Goal: Task Accomplishment & Management: Manage account settings

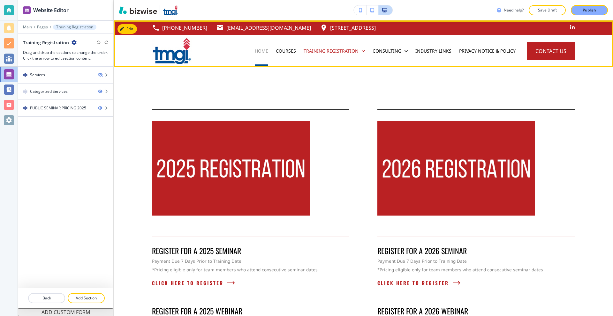
click at [261, 49] on p "Home" at bounding box center [261, 51] width 13 height 6
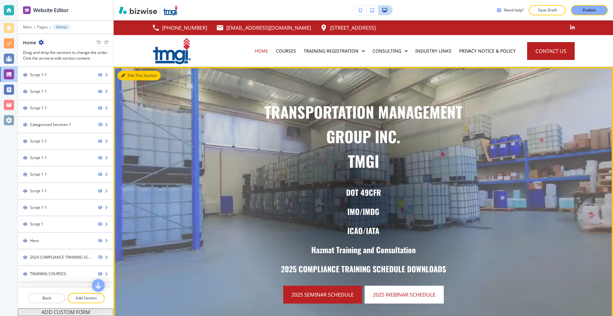
click at [131, 75] on button "Edit This Section" at bounding box center [138, 76] width 43 height 10
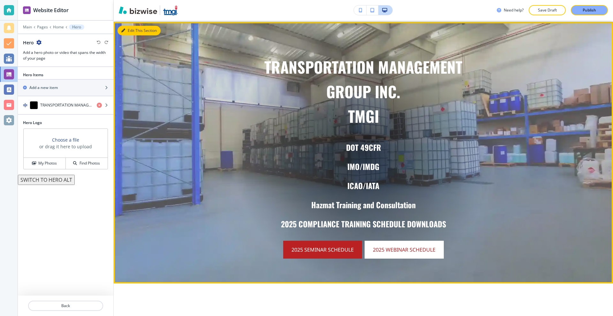
scroll to position [47, 0]
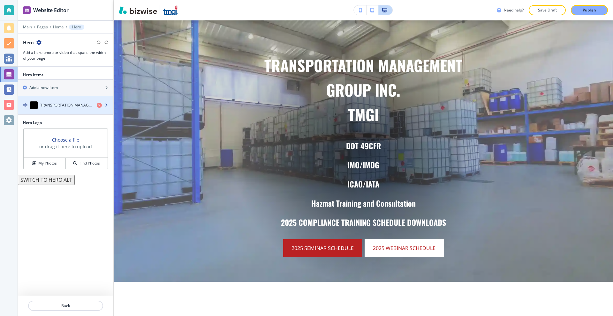
click at [74, 105] on h4 "TRANSPORTATION MANAGEMENTGROUP INC.TMGI" at bounding box center [65, 105] width 51 height 6
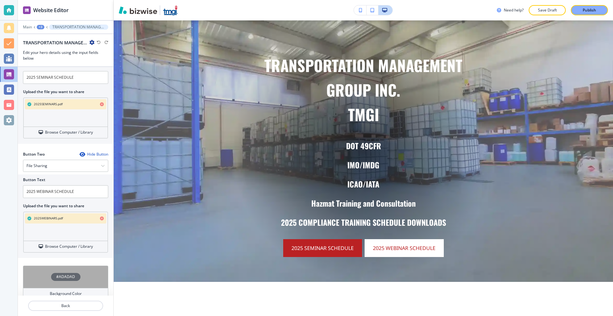
scroll to position [325, 0]
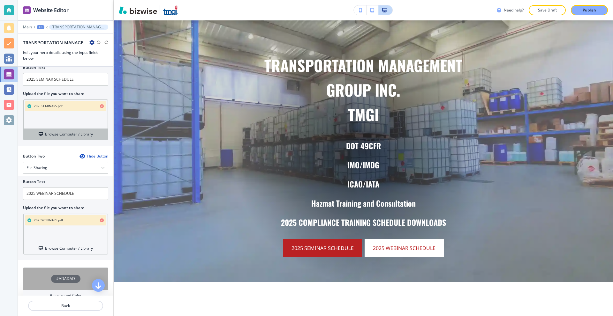
click at [64, 136] on h4 "Browse Computer / Library" at bounding box center [69, 135] width 48 height 6
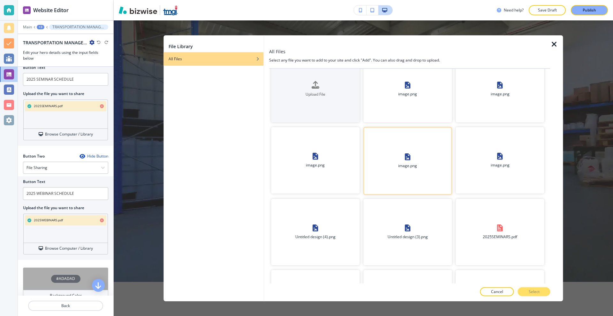
scroll to position [0, 0]
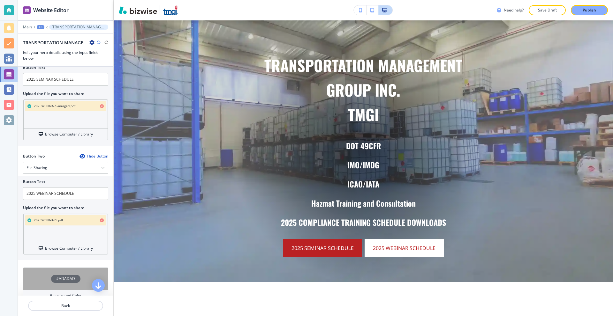
click at [100, 106] on icon "button" at bounding box center [102, 106] width 4 height 4
click at [100, 220] on icon "button" at bounding box center [102, 221] width 4 height 4
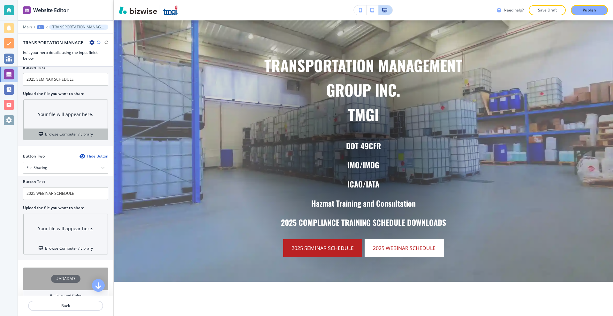
click at [67, 131] on button "Browse Computer / Library" at bounding box center [66, 134] width 84 height 11
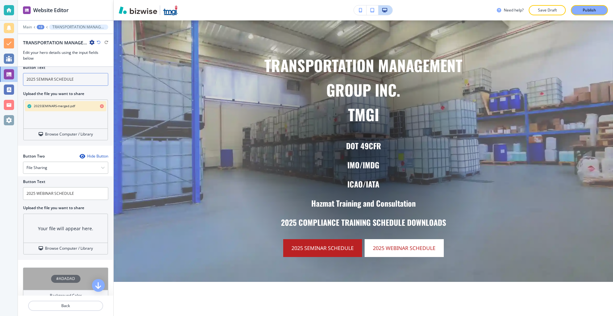
click at [34, 79] on input "2025 SEMINAR SCHEDULE" at bounding box center [65, 79] width 85 height 13
type input "2025/2026 SEMINAR SCHEDULE"
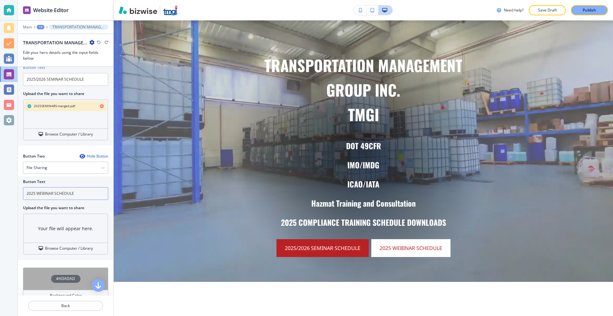
click at [34, 194] on input "2025 WEBINAR SCHEDULE" at bounding box center [65, 193] width 85 height 13
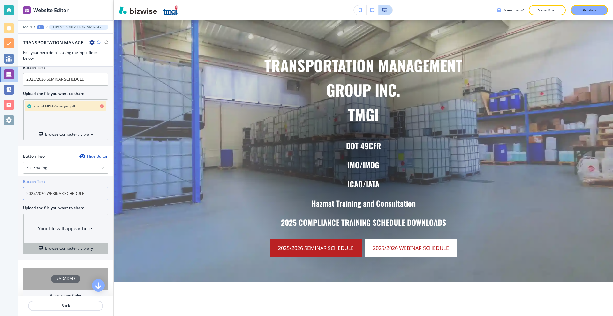
type input "2025/2026 WEBINAR SCHEDULE"
click at [64, 248] on h4 "Browse Computer / Library" at bounding box center [69, 249] width 48 height 6
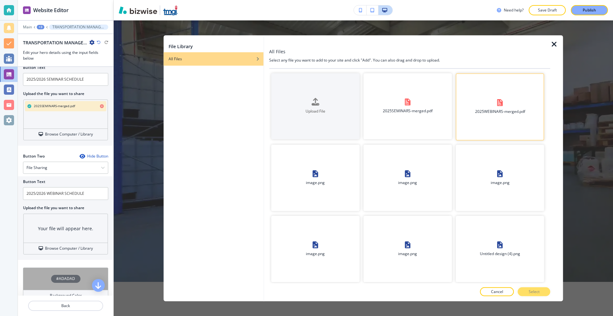
click at [499, 108] on div "2025WEBINARS-merged.pdf" at bounding box center [499, 107] width 87 height 20
click at [538, 291] on p "Select" at bounding box center [534, 292] width 11 height 6
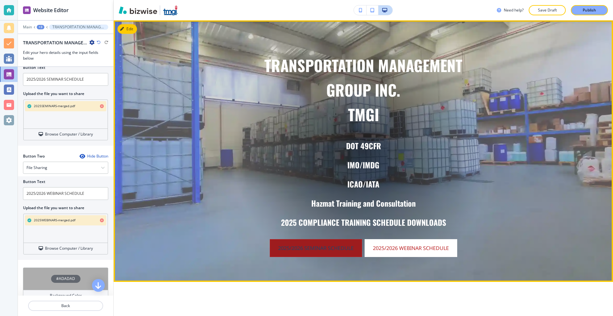
click at [321, 250] on link "2025/2026 SEMINAR SCHEDULE" at bounding box center [316, 248] width 92 height 18
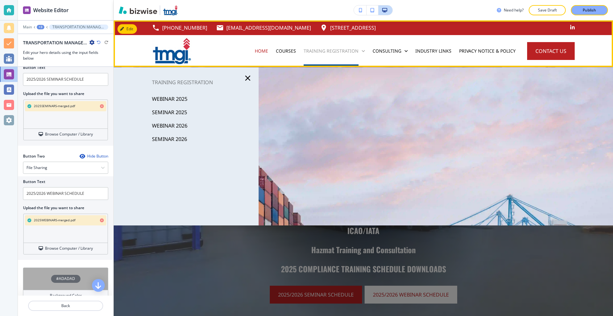
click at [330, 50] on p "Training Registration" at bounding box center [331, 51] width 55 height 6
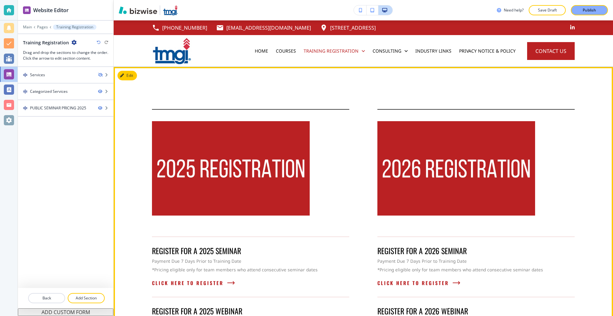
click at [131, 76] on button "Edit" at bounding box center [126, 76] width 19 height 10
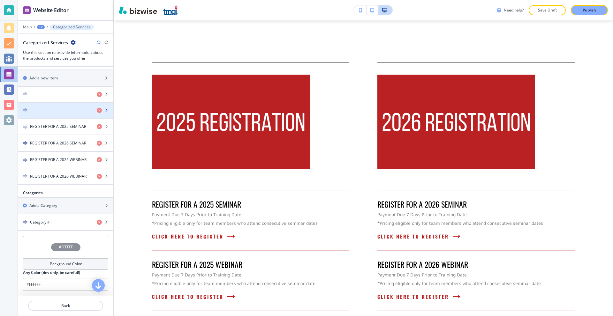
scroll to position [255, 0]
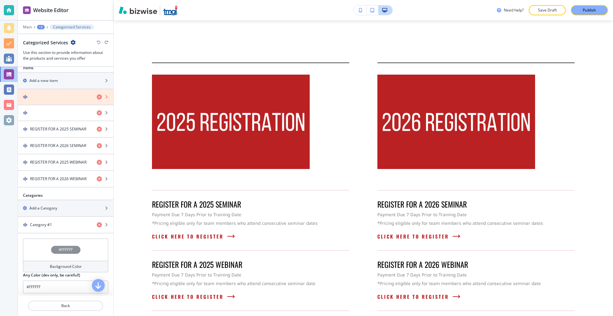
click at [97, 98] on icon "button" at bounding box center [99, 96] width 5 height 5
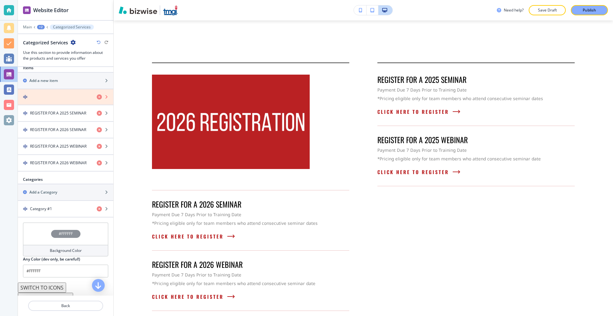
click at [97, 98] on icon "button" at bounding box center [99, 96] width 5 height 5
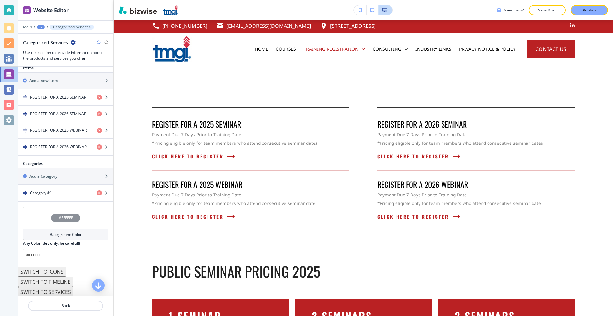
scroll to position [0, 0]
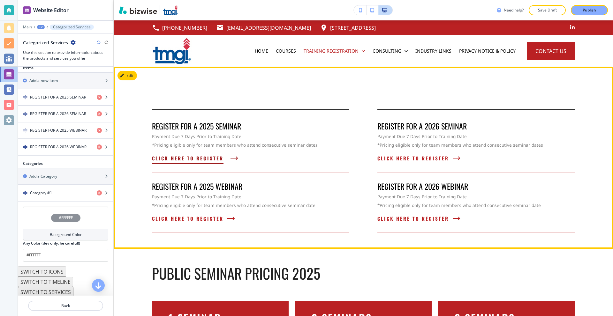
click at [187, 161] on span "CLICK HERE TO REGISTER" at bounding box center [188, 158] width 72 height 8
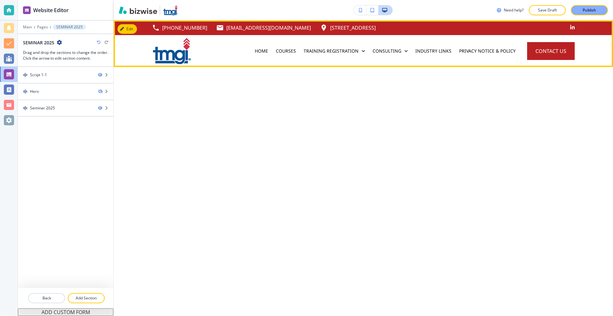
click at [320, 56] on div "Training Registration" at bounding box center [334, 51] width 69 height 32
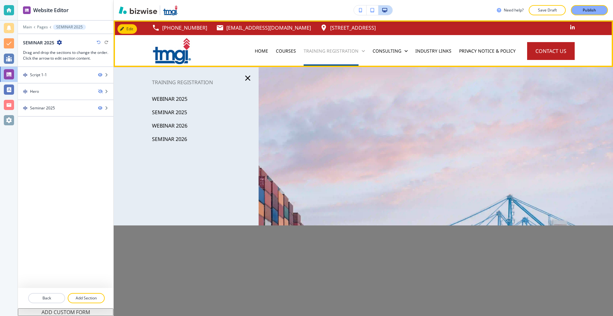
click at [320, 52] on p "Training Registration" at bounding box center [331, 51] width 55 height 6
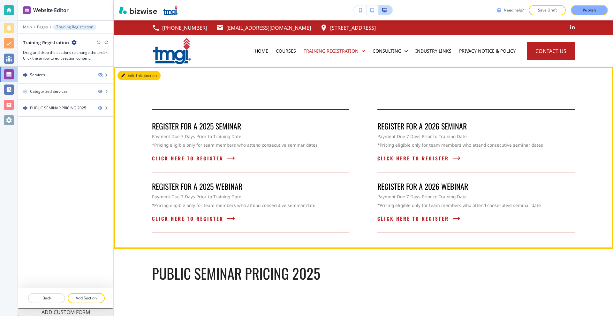
click at [132, 73] on button "Edit This Section" at bounding box center [138, 76] width 43 height 10
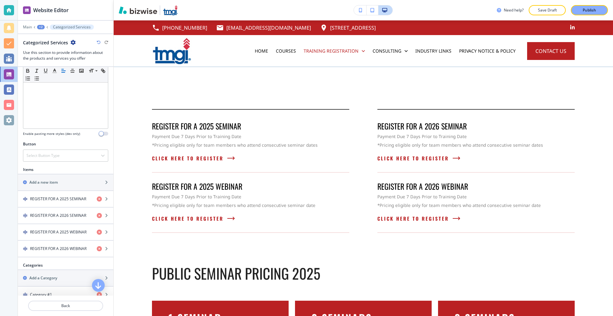
scroll to position [223, 0]
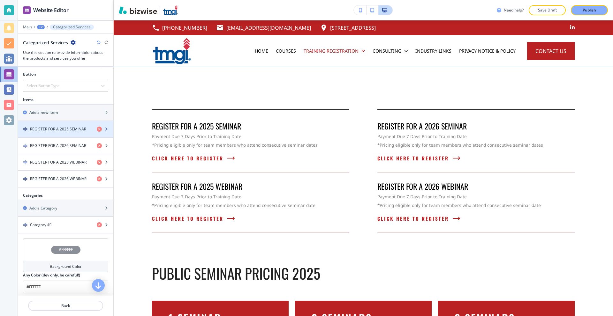
click at [67, 134] on div "button" at bounding box center [65, 134] width 95 height 5
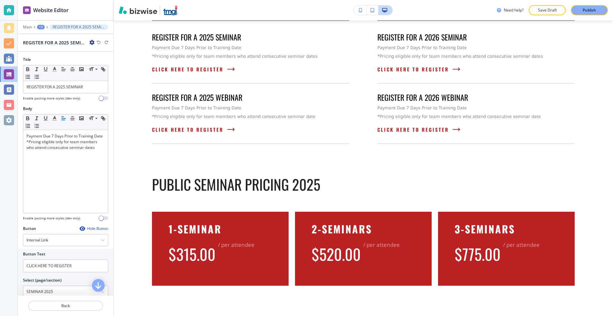
scroll to position [101, 0]
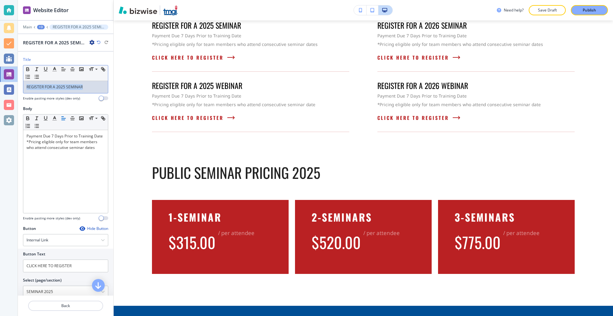
drag, startPoint x: 85, startPoint y: 88, endPoint x: 4, endPoint y: 90, distance: 80.8
click at [4, 90] on div "Website Editor Main +3 REGISTER FOR A 2025 SEMINAR REGISTER FOR A 2025 SEMINAR …" at bounding box center [306, 158] width 613 height 316
click at [52, 67] on icon "button" at bounding box center [55, 69] width 6 height 6
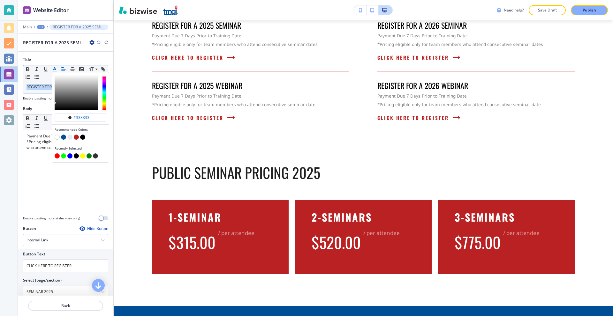
click at [64, 139] on button "button" at bounding box center [63, 137] width 5 height 5
type input "#004e95"
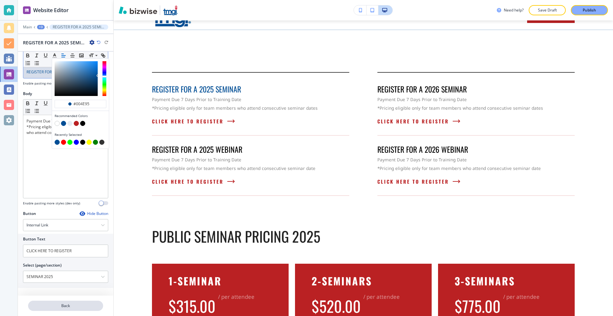
scroll to position [15, 0]
click at [60, 305] on p "Back" at bounding box center [66, 306] width 74 height 6
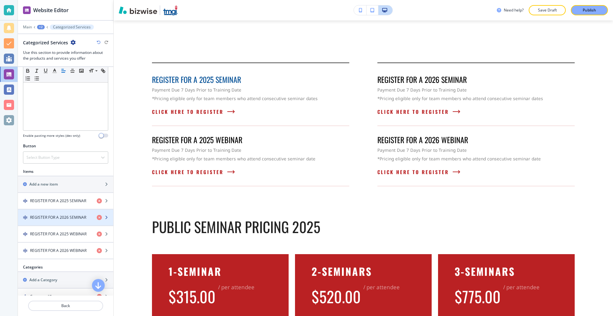
scroll to position [160, 0]
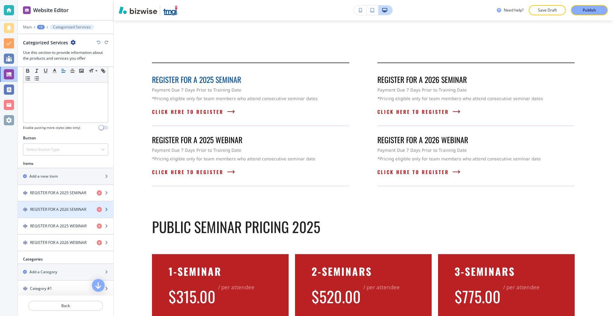
click at [72, 211] on h4 "REGISTER FOR A 2026 SEMINAR" at bounding box center [58, 210] width 56 height 6
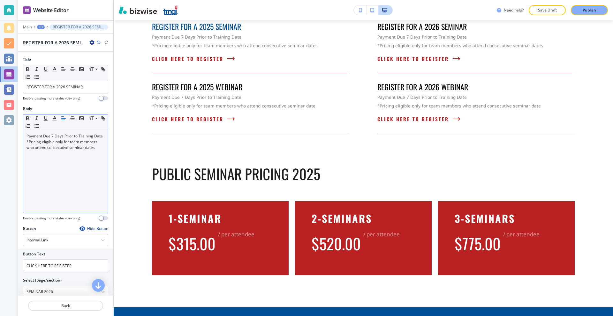
scroll to position [101, 0]
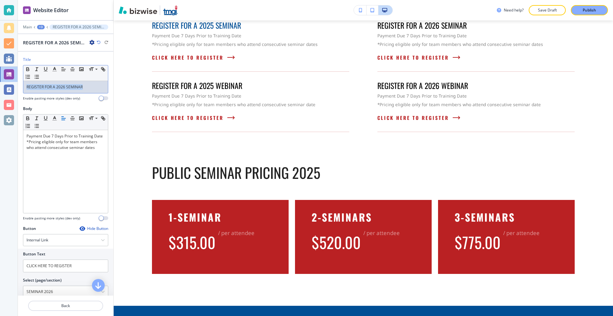
drag, startPoint x: 72, startPoint y: 86, endPoint x: 10, endPoint y: 89, distance: 61.7
click at [10, 89] on div "Website Editor Main +3 REGISTER FOR A 2026 SEMINAR REGISTER FOR A 2026 SEMINAR …" at bounding box center [306, 158] width 613 height 316
click at [54, 66] on icon "button" at bounding box center [55, 69] width 6 height 6
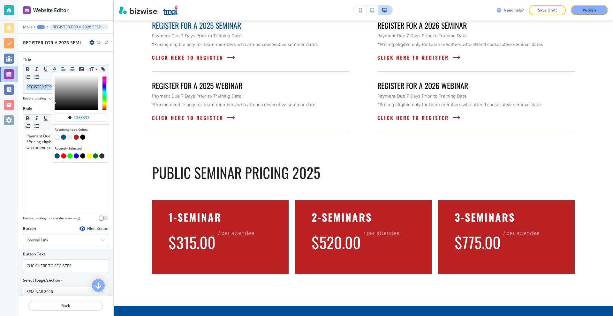
click at [64, 135] on button "button" at bounding box center [63, 137] width 5 height 5
type input "#004e95"
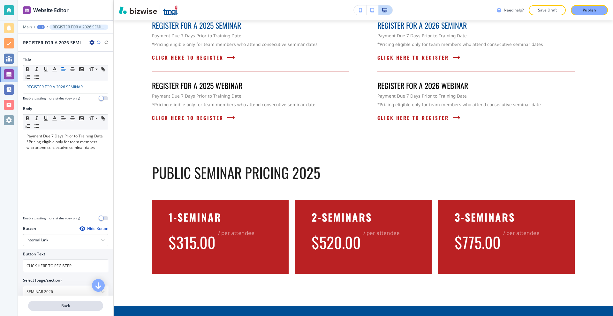
click at [72, 306] on p "Back" at bounding box center [66, 306] width 74 height 6
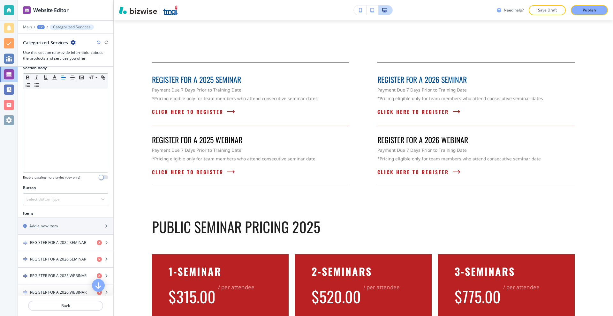
scroll to position [128, 0]
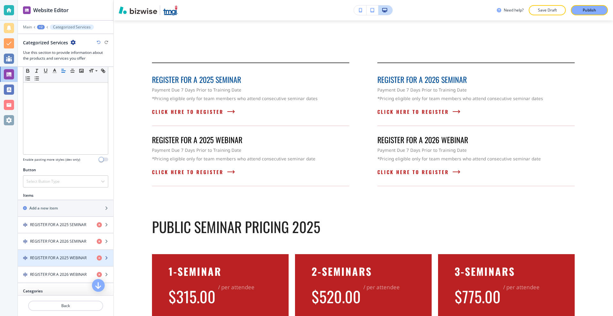
click at [51, 254] on div "button" at bounding box center [65, 252] width 95 height 5
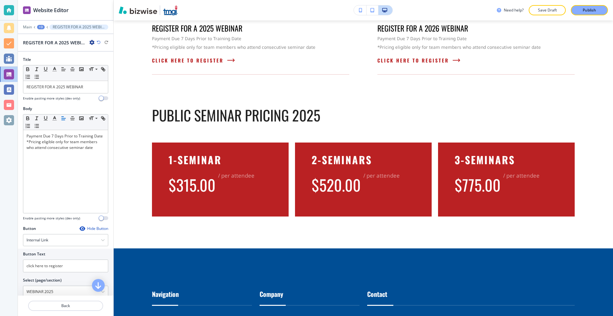
scroll to position [161, 0]
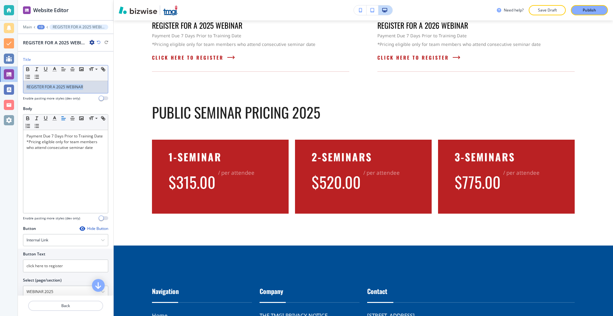
drag, startPoint x: 88, startPoint y: 86, endPoint x: 5, endPoint y: 82, distance: 82.8
click at [5, 82] on div "Website Editor Main +3 REGISTER FOR A 2025 WEBINAR REGISTER FOR A 2025 WEBINAR …" at bounding box center [306, 158] width 613 height 316
click at [56, 69] on icon "button" at bounding box center [55, 69] width 6 height 6
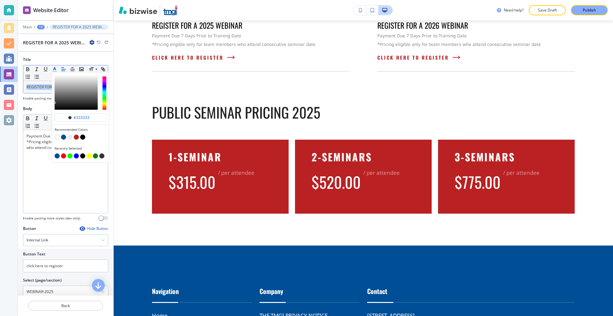
click at [62, 137] on button "button" at bounding box center [63, 137] width 5 height 5
type input "#004e95"
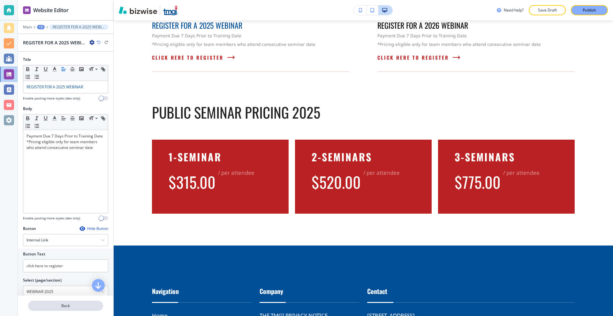
click at [79, 305] on p "Back" at bounding box center [66, 306] width 74 height 6
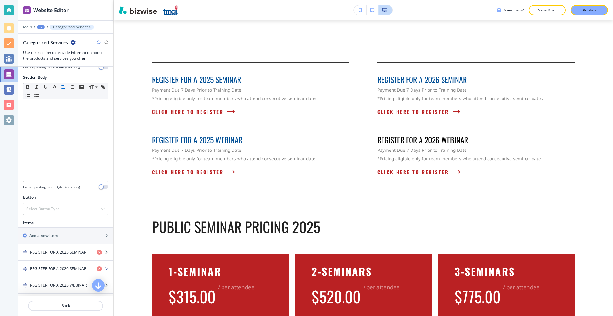
scroll to position [160, 0]
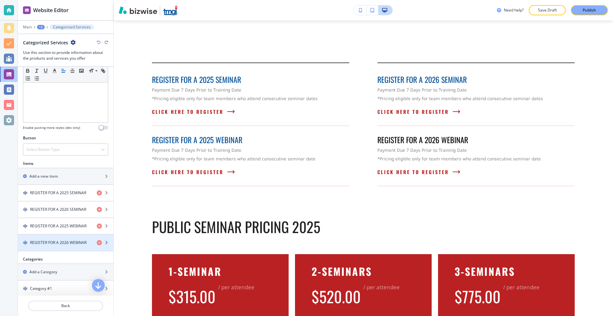
click at [61, 240] on h4 "REGISTER FOR A 2026 WEBINAR" at bounding box center [58, 243] width 56 height 6
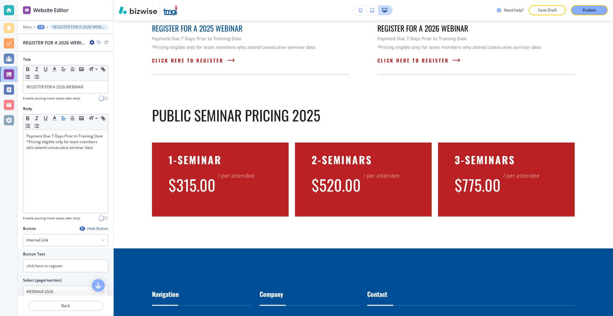
scroll to position [161, 0]
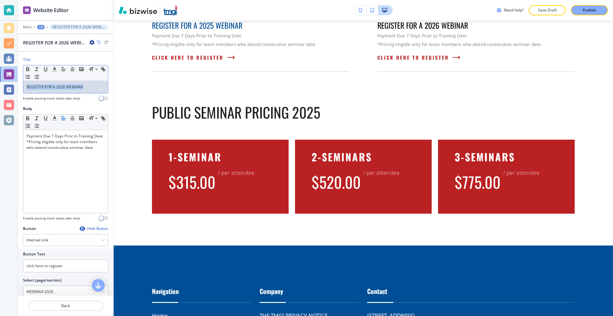
drag, startPoint x: 87, startPoint y: 85, endPoint x: 23, endPoint y: 84, distance: 64.2
click at [23, 84] on div "REGISTER FOR A 2026 WEBINAR" at bounding box center [65, 87] width 85 height 12
click at [56, 68] on icon "button" at bounding box center [55, 69] width 6 height 6
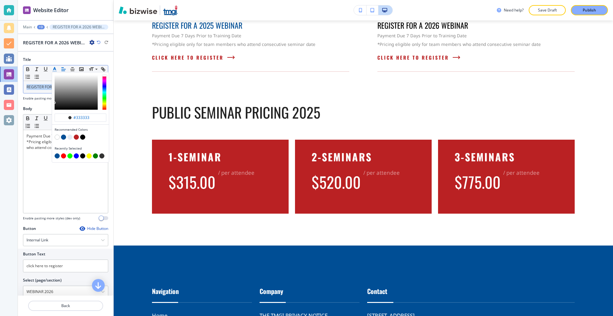
click at [63, 138] on button "button" at bounding box center [63, 137] width 5 height 5
type input "#004e95"
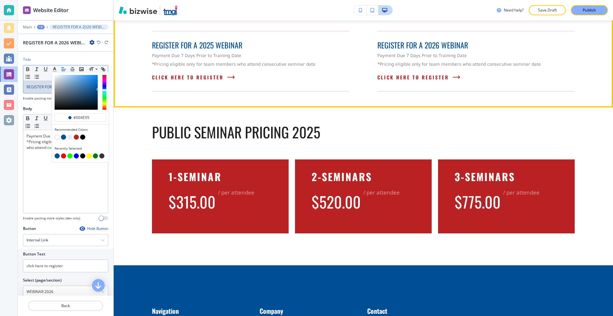
scroll to position [34, 0]
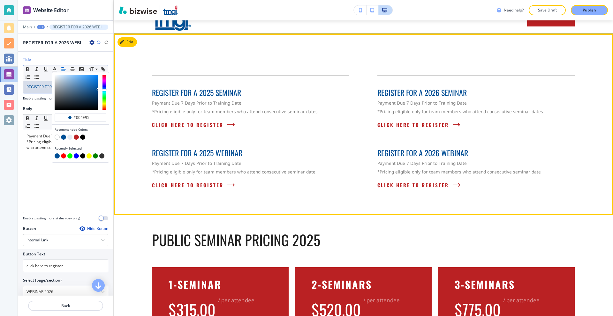
click at [371, 52] on div "REGISTER FOR A 2025 SEMINAR Payment Due 7 Days Prior to Training Date *Pricing …" at bounding box center [363, 125] width 499 height 182
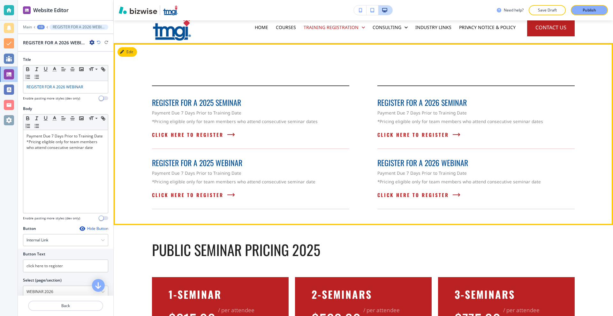
scroll to position [0, 0]
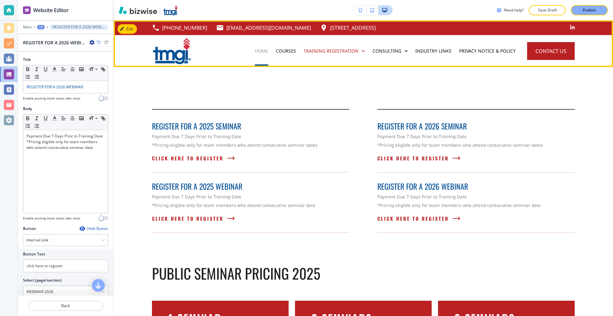
click at [263, 52] on p "Home" at bounding box center [261, 51] width 13 height 6
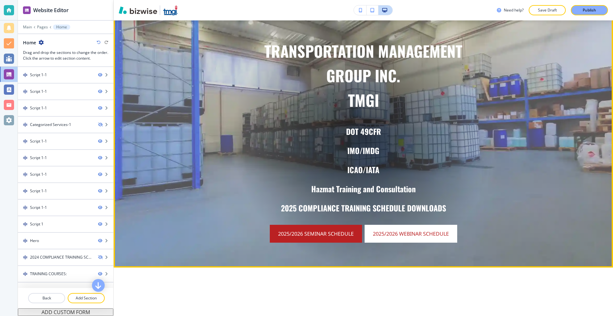
scroll to position [32, 0]
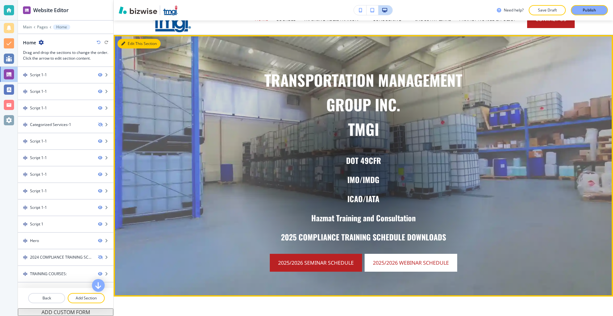
click at [131, 45] on button "Edit This Section" at bounding box center [138, 44] width 43 height 10
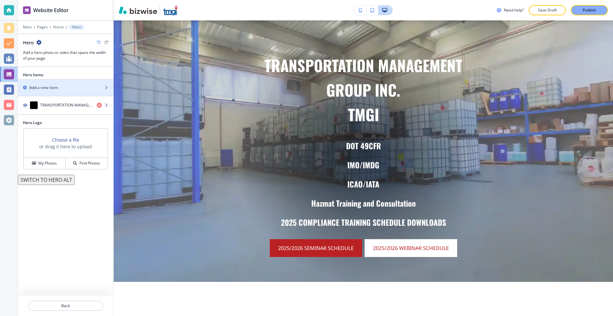
click at [51, 100] on div "button" at bounding box center [65, 98] width 95 height 5
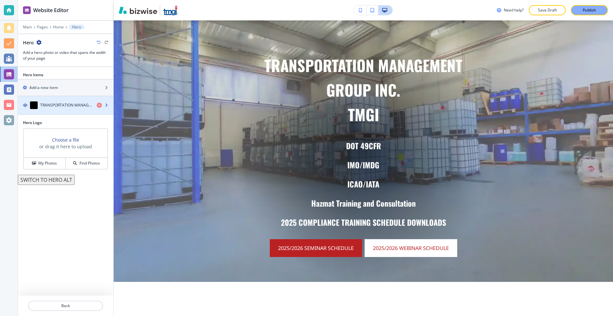
click at [55, 103] on h4 "TRANSPORTATION MANAGEMENTGROUP INC.TMGI" at bounding box center [65, 105] width 51 height 6
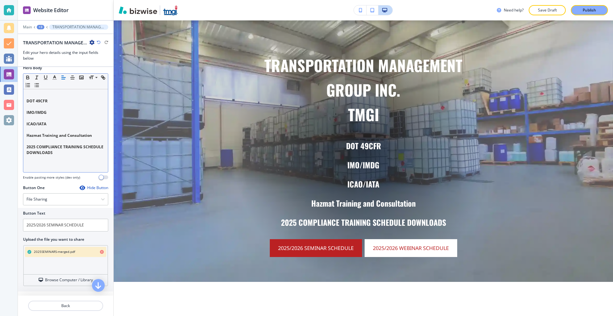
scroll to position [255, 0]
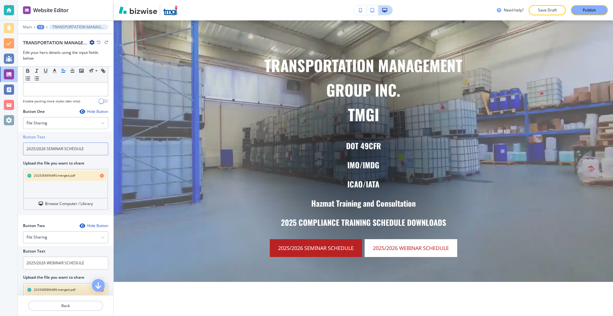
click at [35, 149] on input "2025/2026 SEMINAR SCHEDULE" at bounding box center [65, 149] width 85 height 13
drag, startPoint x: 35, startPoint y: 148, endPoint x: 40, endPoint y: 149, distance: 4.9
click at [40, 149] on input "2025 & 2026 SEMINAR SCHEDULE" at bounding box center [65, 149] width 85 height 13
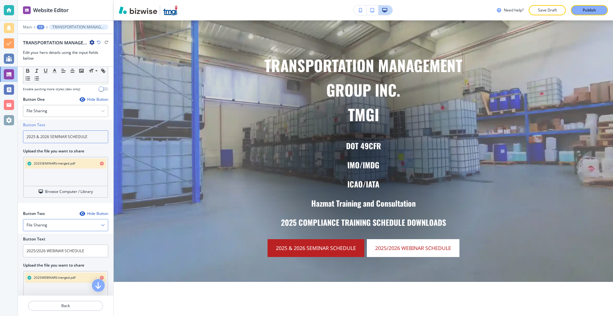
scroll to position [287, 0]
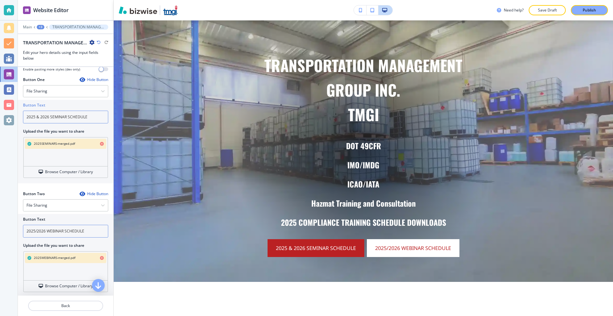
type input "2025 & 2026 SEMINAR SCHEDULE"
click at [37, 232] on input "2025/2026 WEBINAR SCHEDULE" at bounding box center [65, 231] width 85 height 13
paste input "&"
type input "2025 & 2026 WEBINAR SCHEDULE"
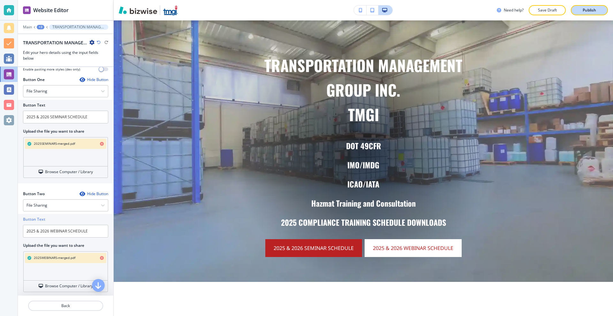
click at [580, 11] on div "Publish" at bounding box center [589, 10] width 20 height 6
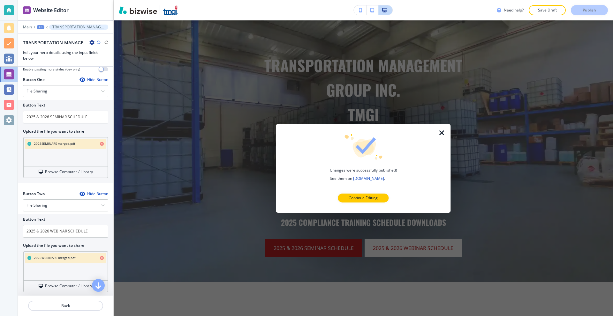
click at [444, 132] on icon "button" at bounding box center [442, 133] width 8 height 8
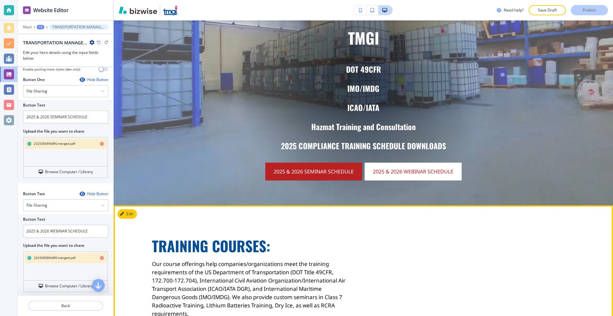
scroll to position [79, 0]
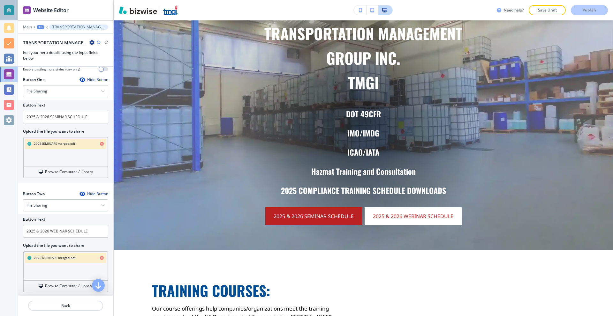
click at [14, 10] on div at bounding box center [9, 10] width 10 height 10
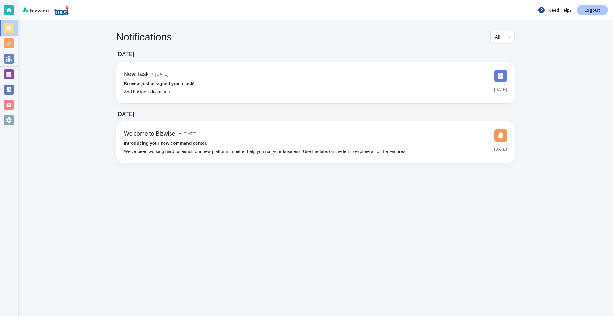
click at [591, 10] on p "Logout" at bounding box center [592, 10] width 16 height 4
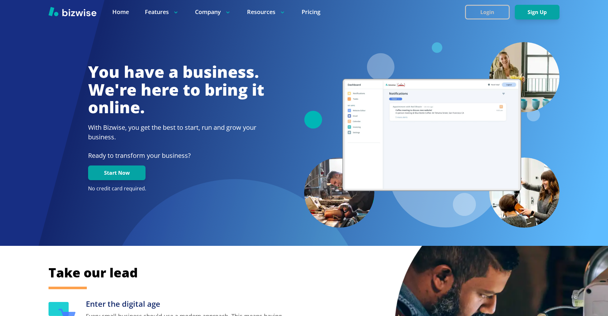
click at [474, 8] on button "Login" at bounding box center [487, 12] width 45 height 15
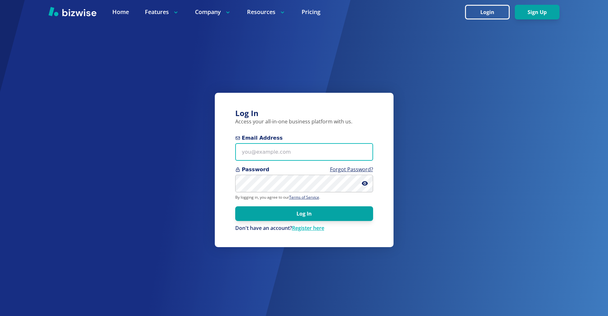
click at [292, 150] on input "Email Address" at bounding box center [304, 152] width 138 height 18
paste input "djbarnes2122@gmail.com"
type input "djbarnes2122@gmail.com"
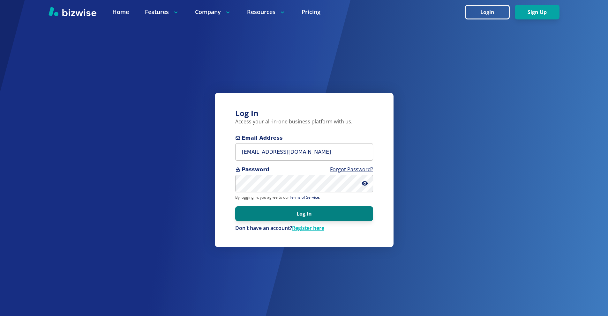
click at [299, 217] on button "Log In" at bounding box center [304, 214] width 138 height 15
